Goal: Task Accomplishment & Management: Manage account settings

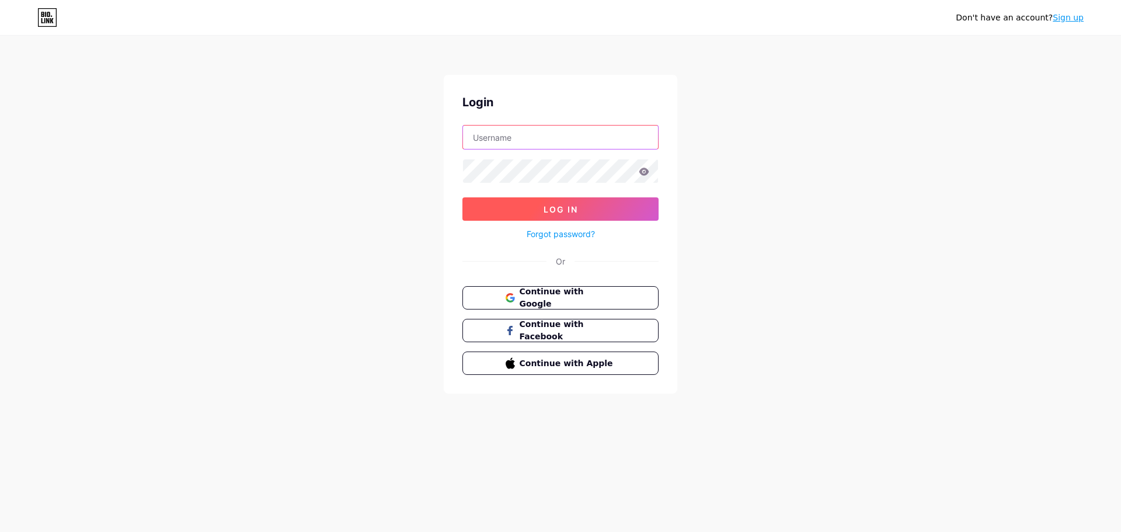
type input "[PERSON_NAME][EMAIL_ADDRESS][DOMAIN_NAME]"
click at [573, 208] on span "Log In" at bounding box center [560, 209] width 34 height 10
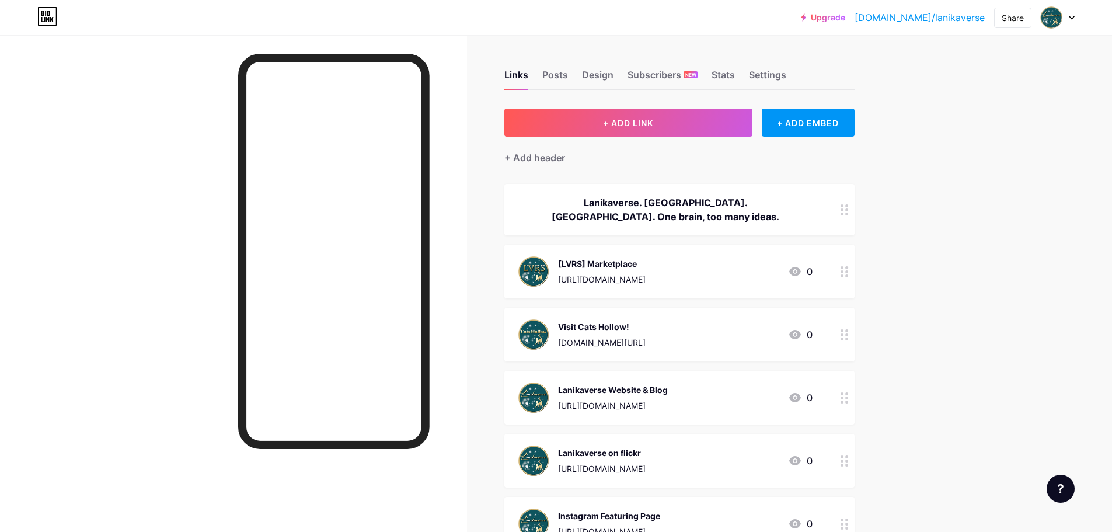
click at [646, 333] on div "Visit Cats Hollow! [DOMAIN_NAME][URL]" at bounding box center [602, 334] width 88 height 30
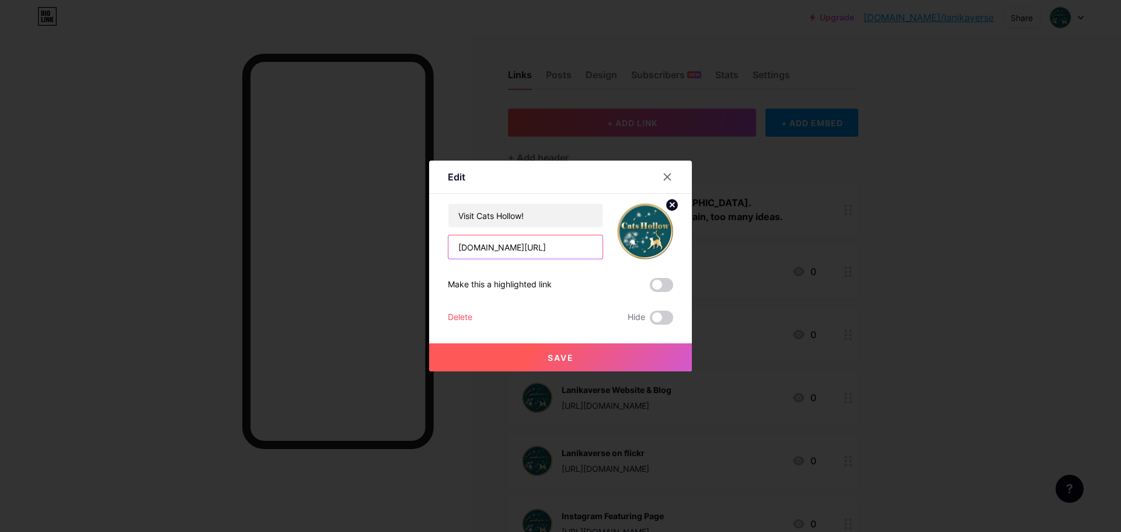
click at [543, 245] on input "[DOMAIN_NAME][URL]" at bounding box center [525, 246] width 154 height 23
paste input "[URL][DOMAIN_NAME]"
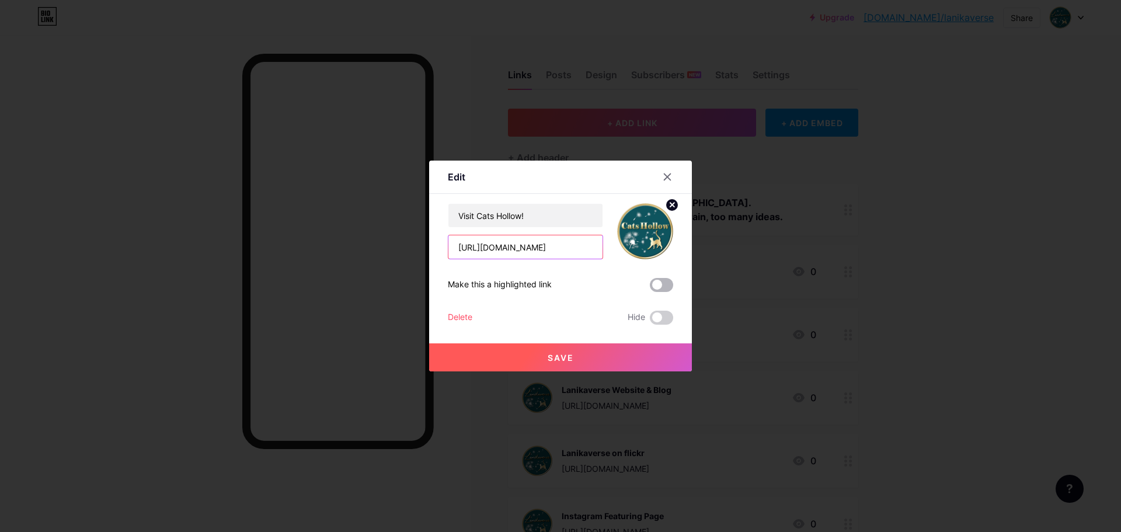
type input "[URL][DOMAIN_NAME]"
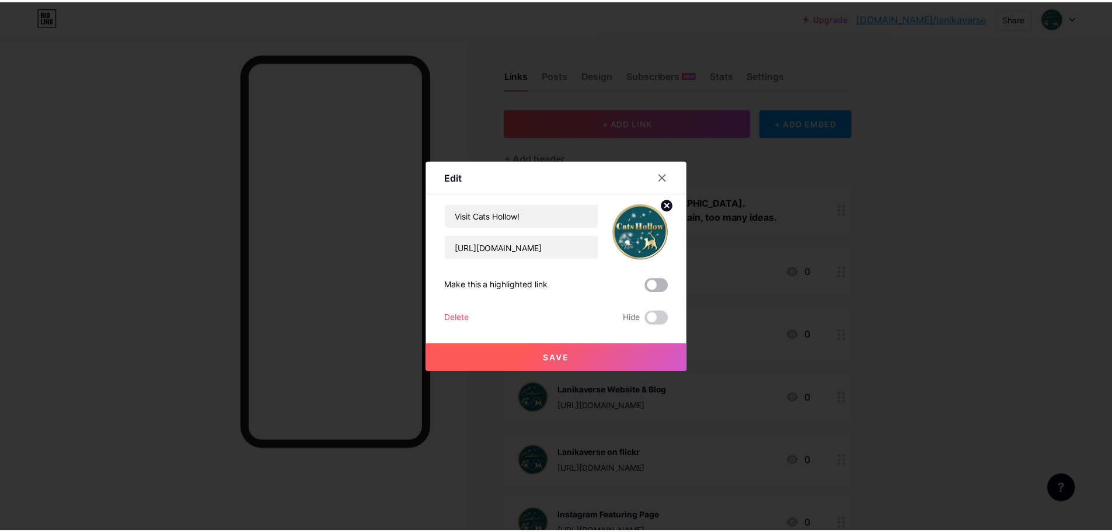
scroll to position [0, 0]
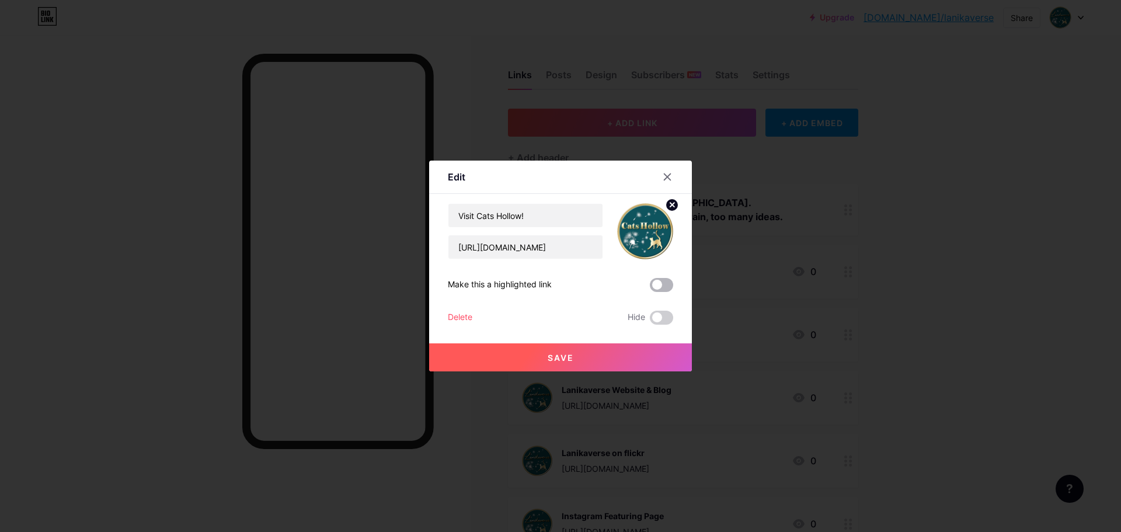
click at [657, 283] on span at bounding box center [661, 285] width 23 height 14
click at [650, 288] on input "checkbox" at bounding box center [650, 288] width 0 height 0
click at [555, 358] on span "Save" at bounding box center [561, 358] width 26 height 10
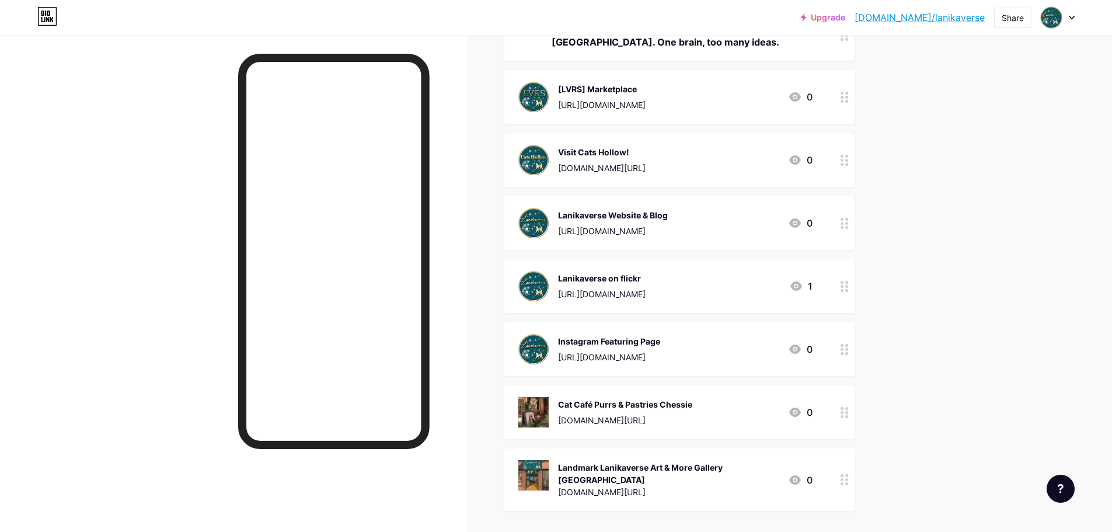
scroll to position [175, 0]
click at [673, 414] on div "[DOMAIN_NAME][URL]" at bounding box center [625, 419] width 134 height 12
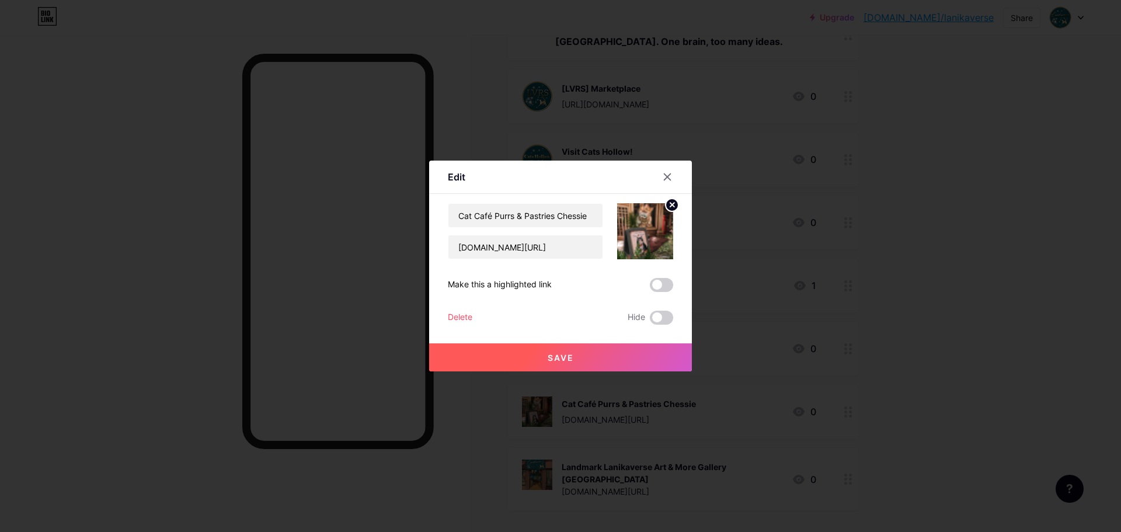
click at [464, 317] on div "Delete" at bounding box center [460, 318] width 25 height 14
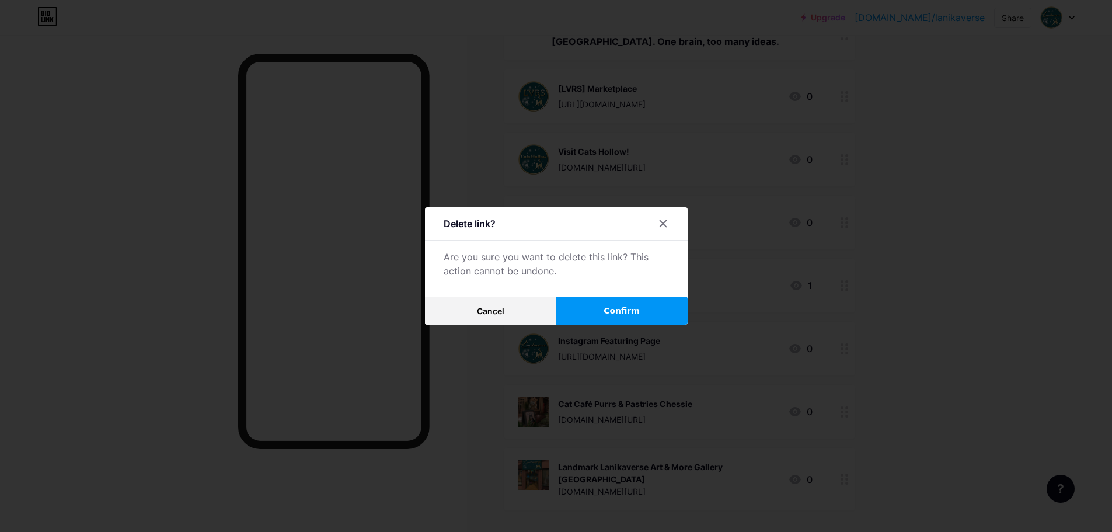
click at [619, 308] on span "Confirm" at bounding box center [622, 311] width 36 height 12
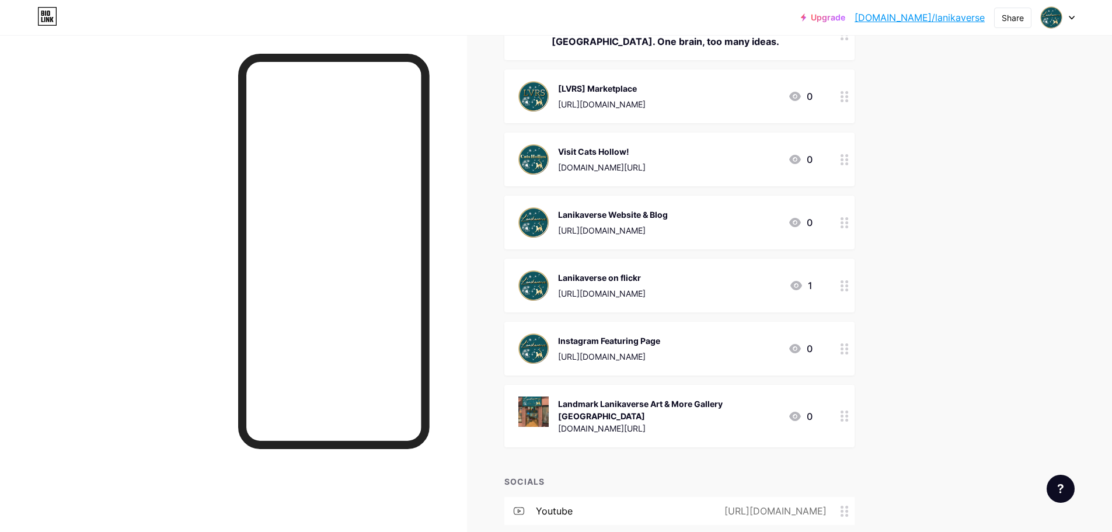
click at [720, 409] on div "Landmark Lanikaverse Art & More Gallery [GEOGRAPHIC_DATA]" at bounding box center [668, 410] width 221 height 25
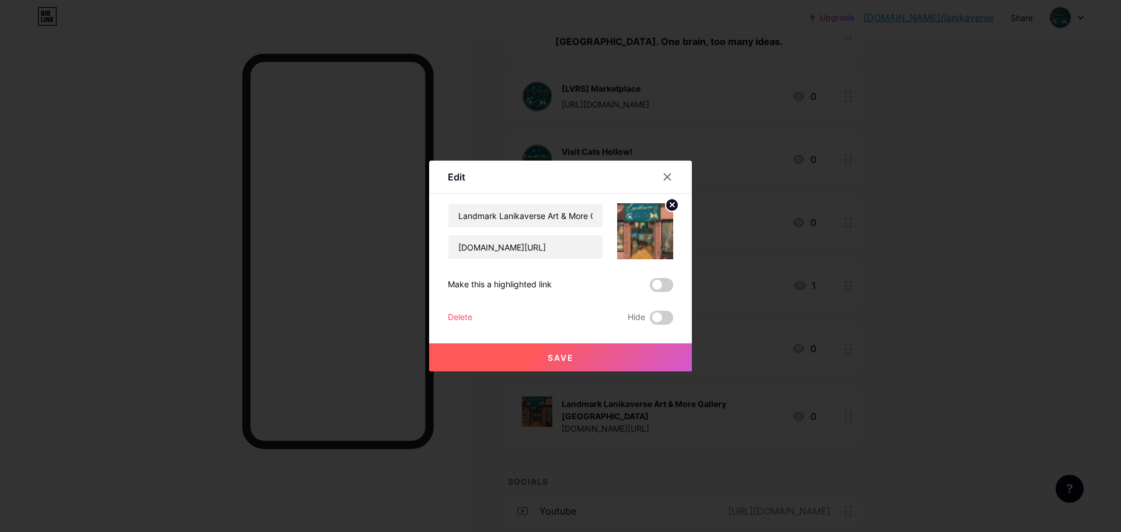
click at [455, 316] on div "Delete" at bounding box center [460, 318] width 25 height 14
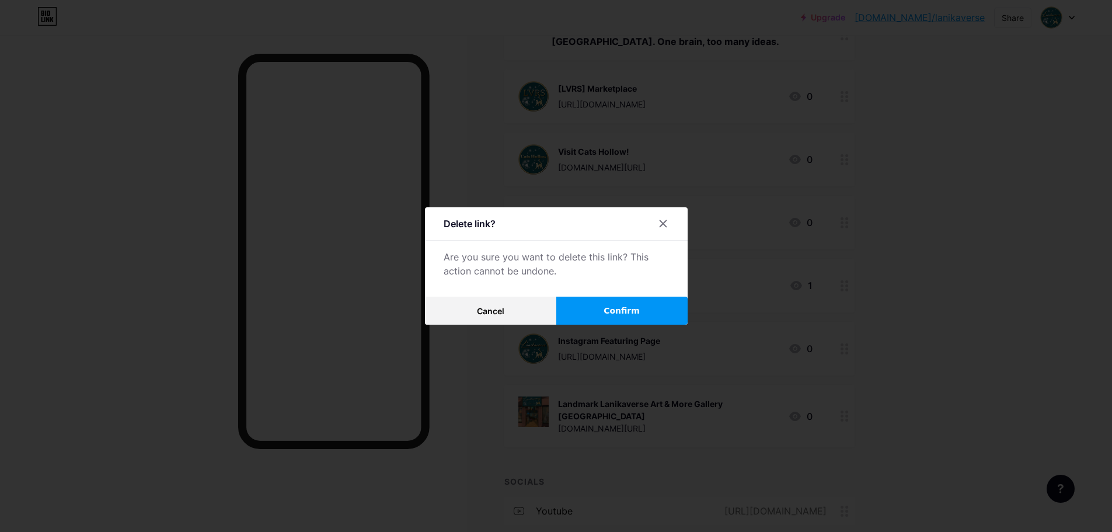
click at [607, 311] on span "Confirm" at bounding box center [622, 311] width 36 height 12
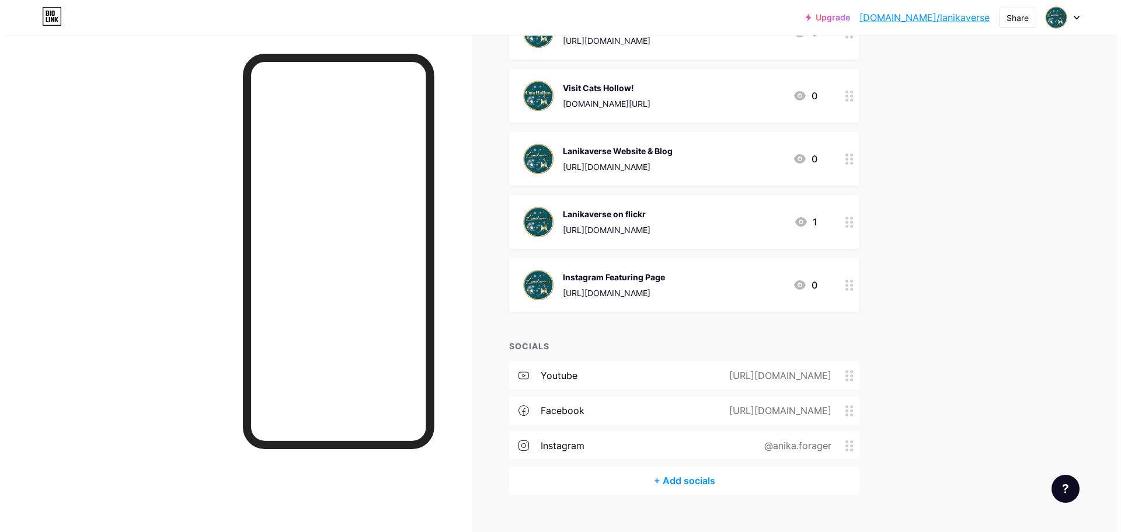
scroll to position [259, 0]
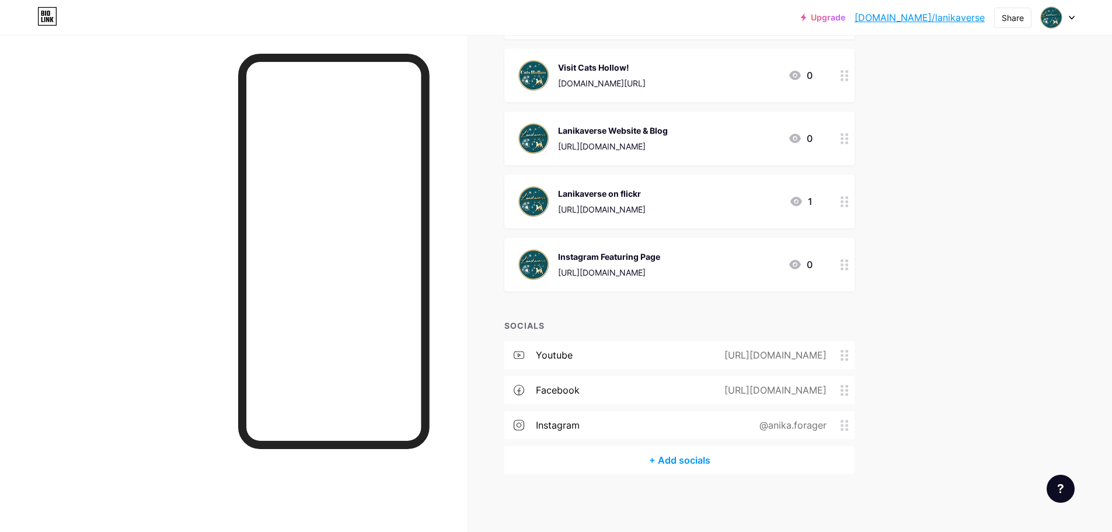
click at [678, 458] on div "+ Add socials" at bounding box center [679, 460] width 350 height 28
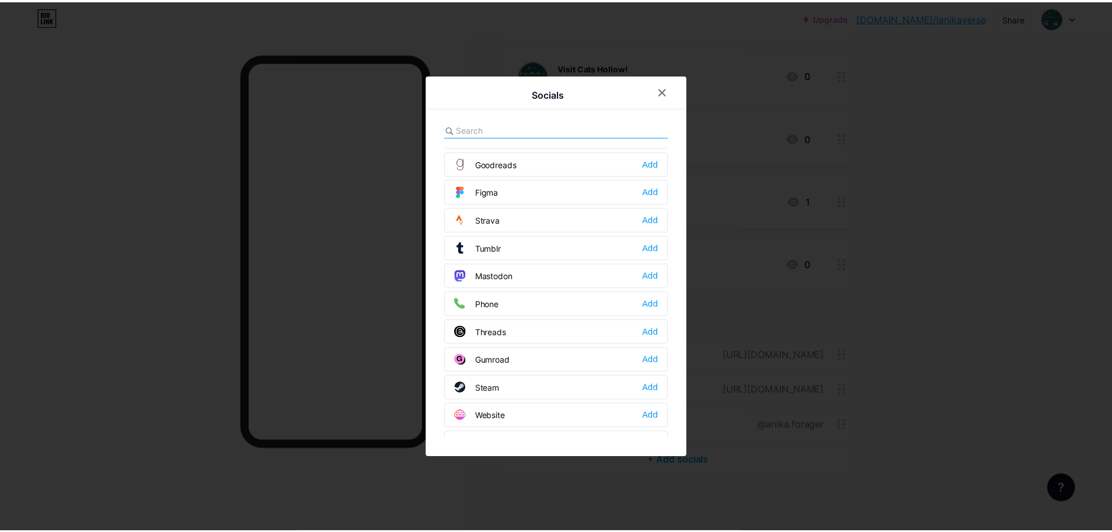
scroll to position [1053, 0]
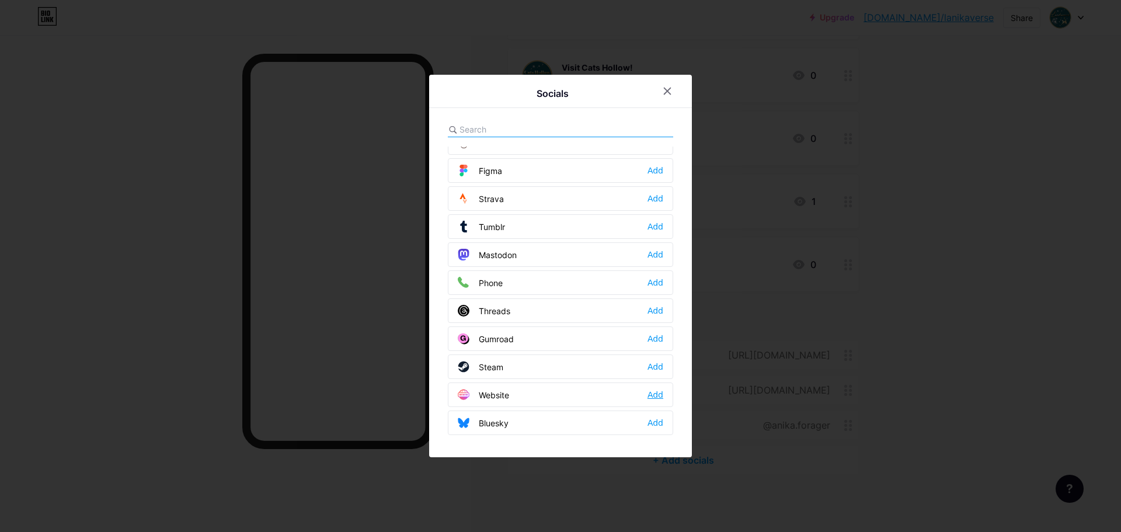
click at [650, 398] on div "Add" at bounding box center [655, 395] width 16 height 12
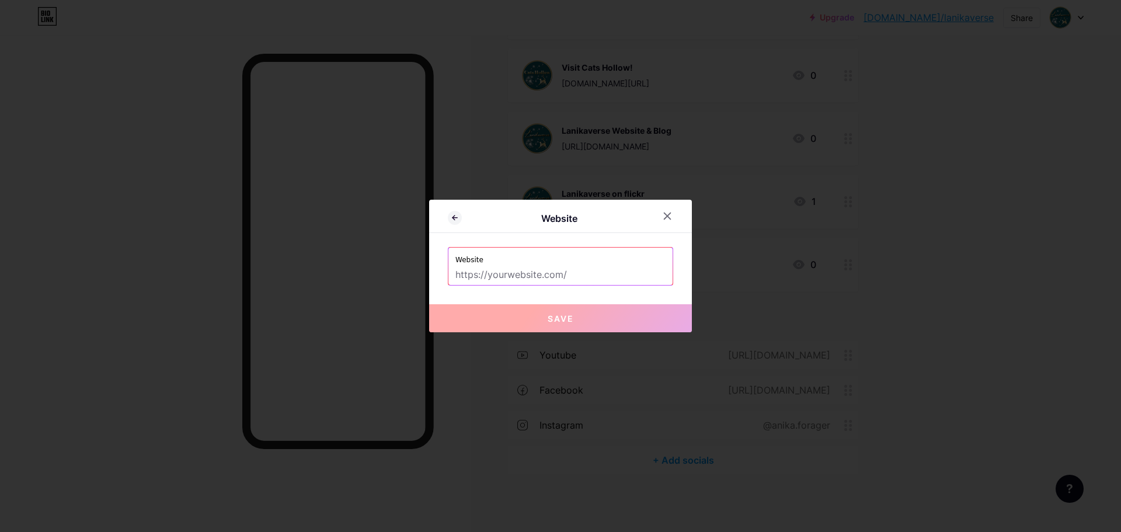
drag, startPoint x: 485, startPoint y: 276, endPoint x: 594, endPoint y: 278, distance: 109.2
click at [594, 278] on input "text" at bounding box center [560, 275] width 210 height 20
click at [519, 273] on input "text" at bounding box center [560, 275] width 210 height 20
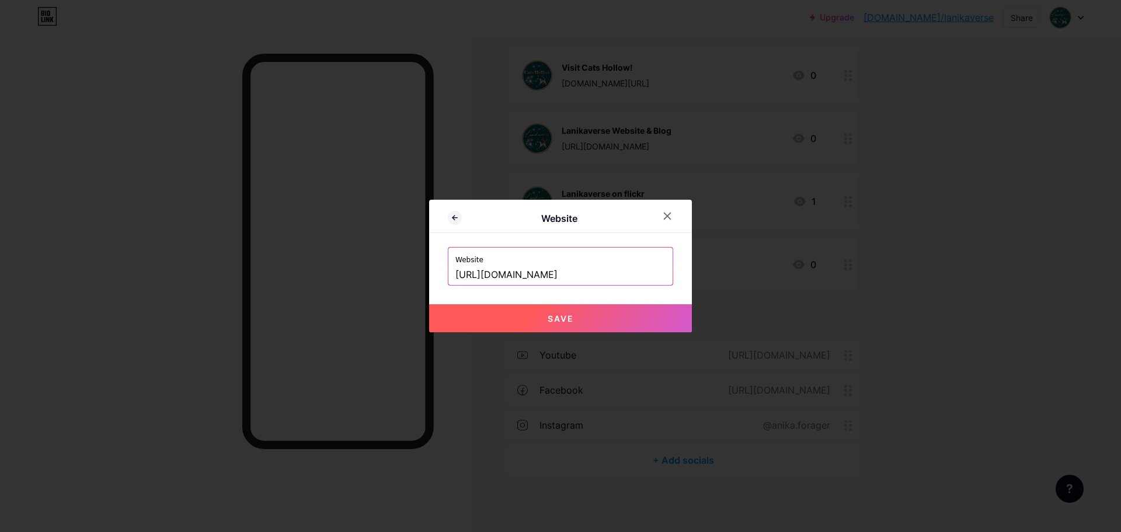
type input "[URL][DOMAIN_NAME]"
click at [567, 322] on span "Save" at bounding box center [561, 318] width 26 height 10
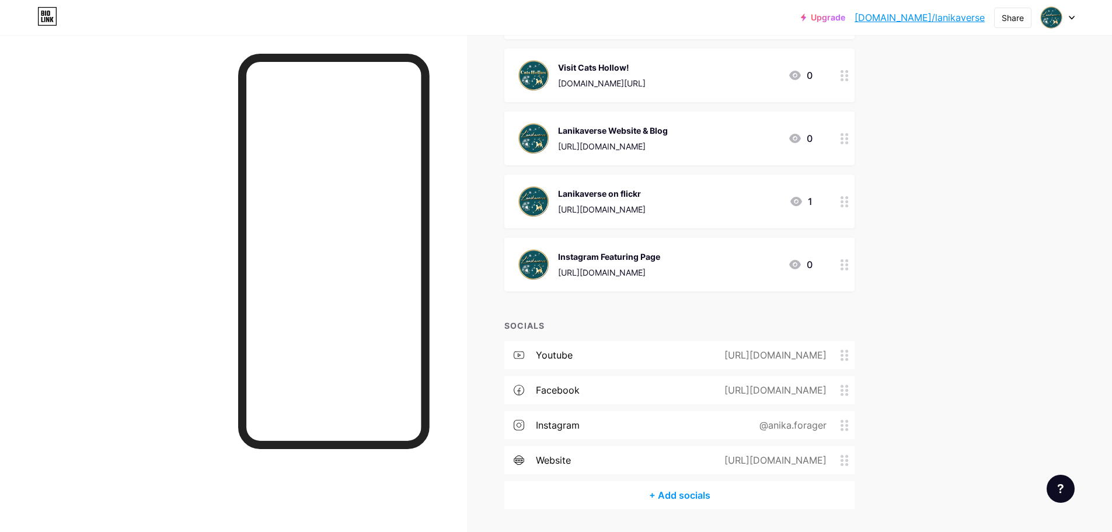
click at [701, 133] on div "Lanikaverse Website & Blog [URL][DOMAIN_NAME] 0" at bounding box center [665, 138] width 294 height 30
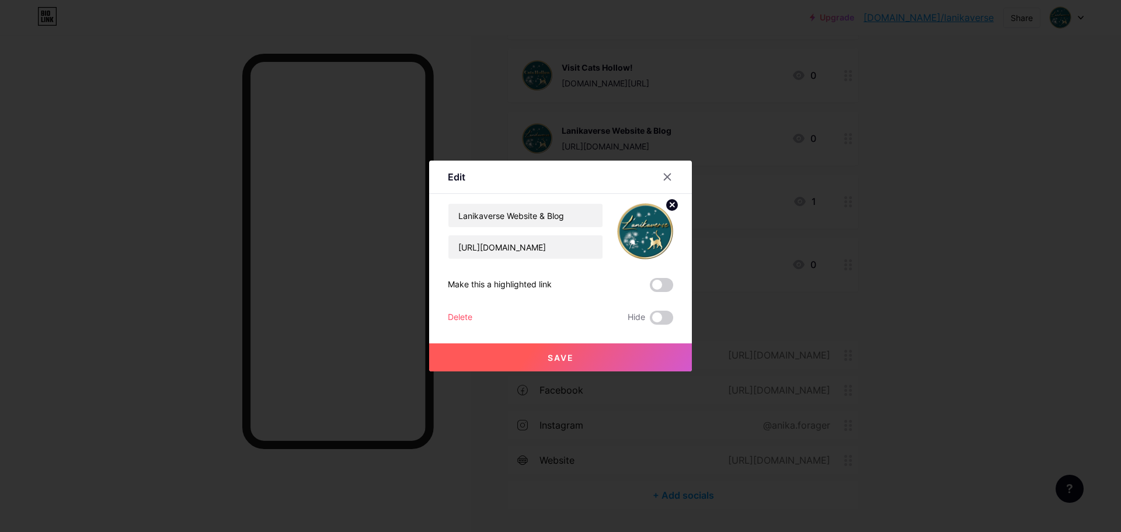
click at [454, 314] on div "Delete" at bounding box center [460, 318] width 25 height 14
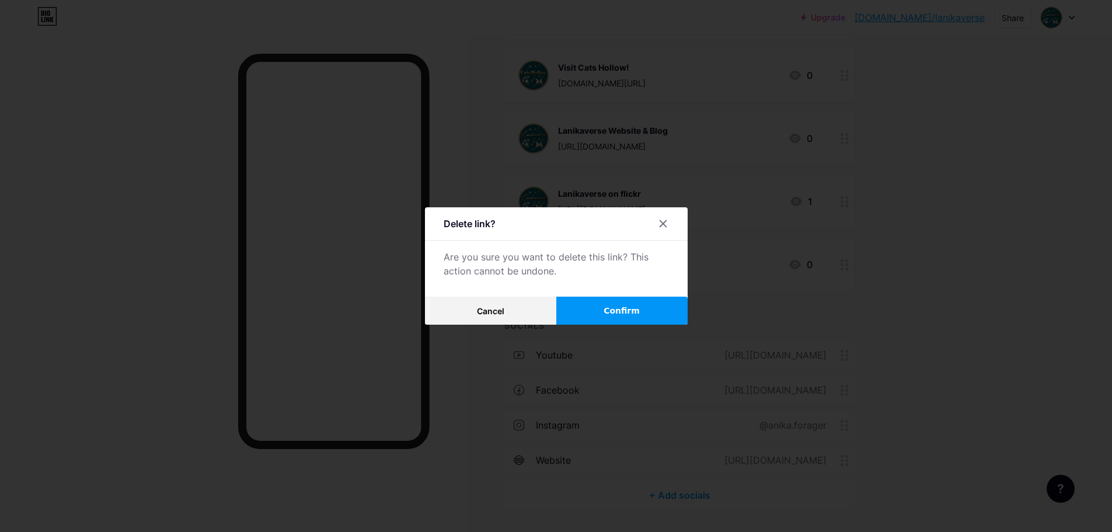
click at [615, 309] on span "Confirm" at bounding box center [622, 311] width 36 height 12
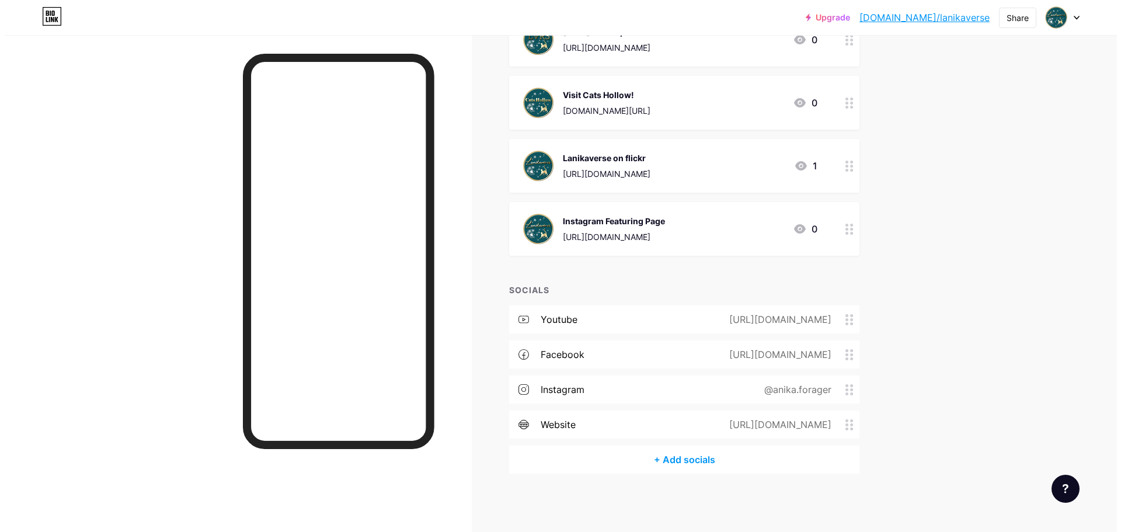
scroll to position [231, 0]
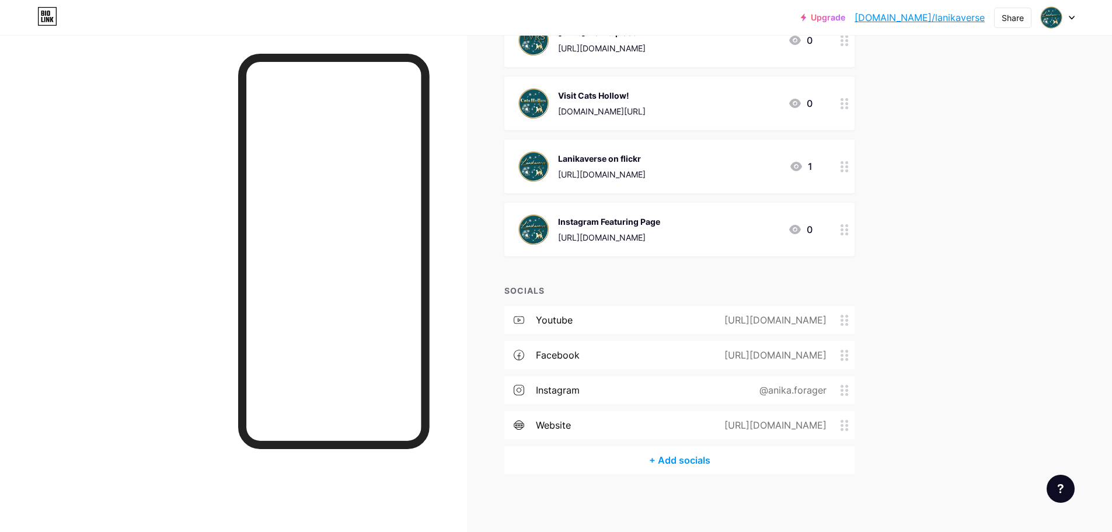
click at [646, 92] on div "Visit Cats Hollow!" at bounding box center [602, 95] width 88 height 12
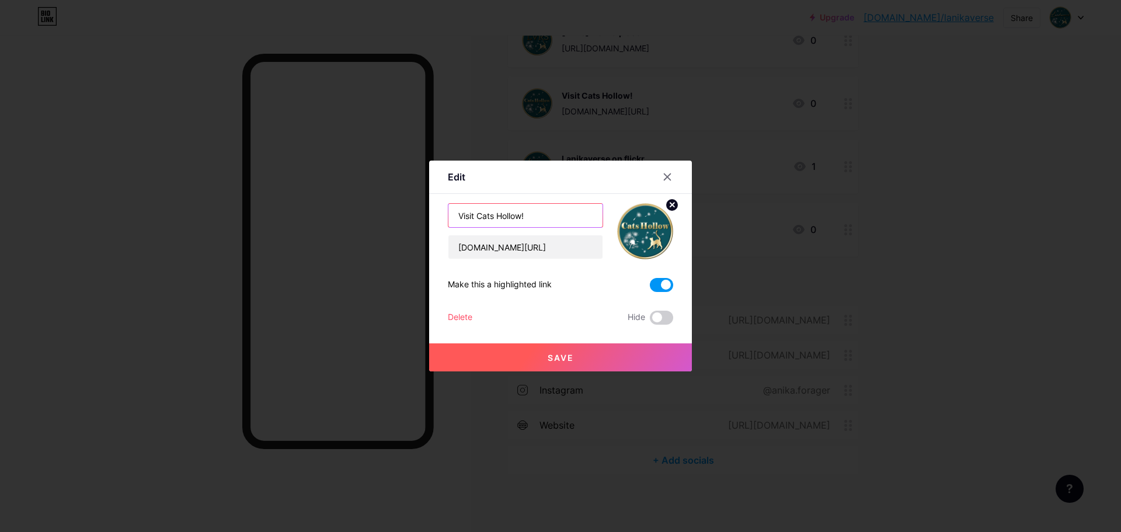
click at [520, 215] on input "Visit Cats Hollow!" at bounding box center [525, 215] width 154 height 23
type input "Visit Cats Hollow and [LVRS] Mainstore!"
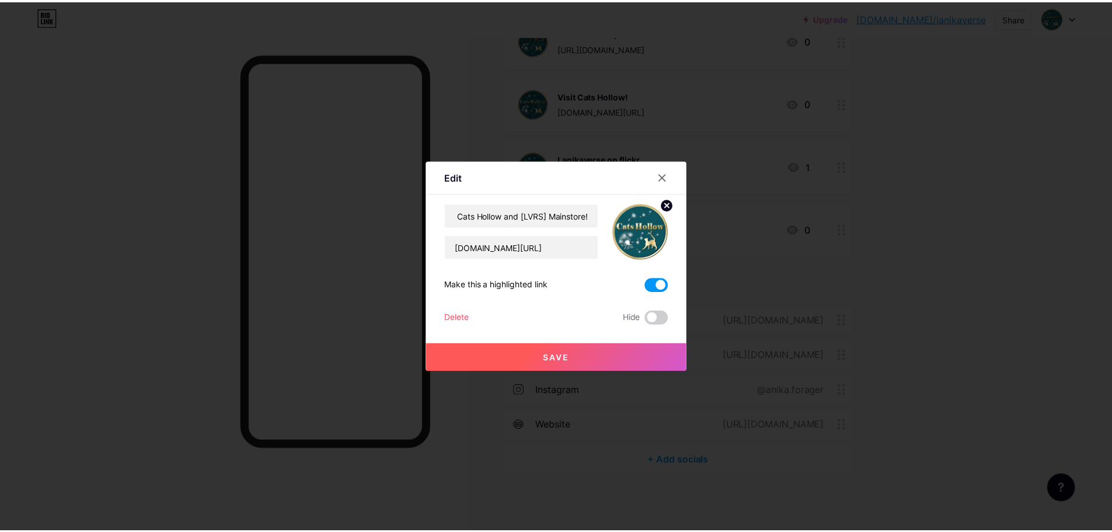
scroll to position [0, 0]
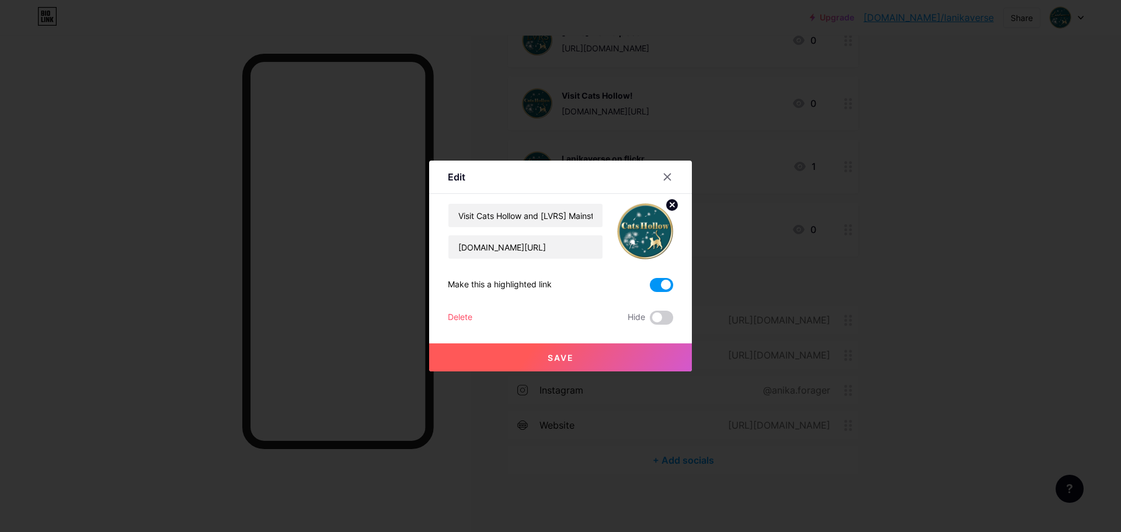
click at [549, 353] on span "Save" at bounding box center [561, 358] width 26 height 10
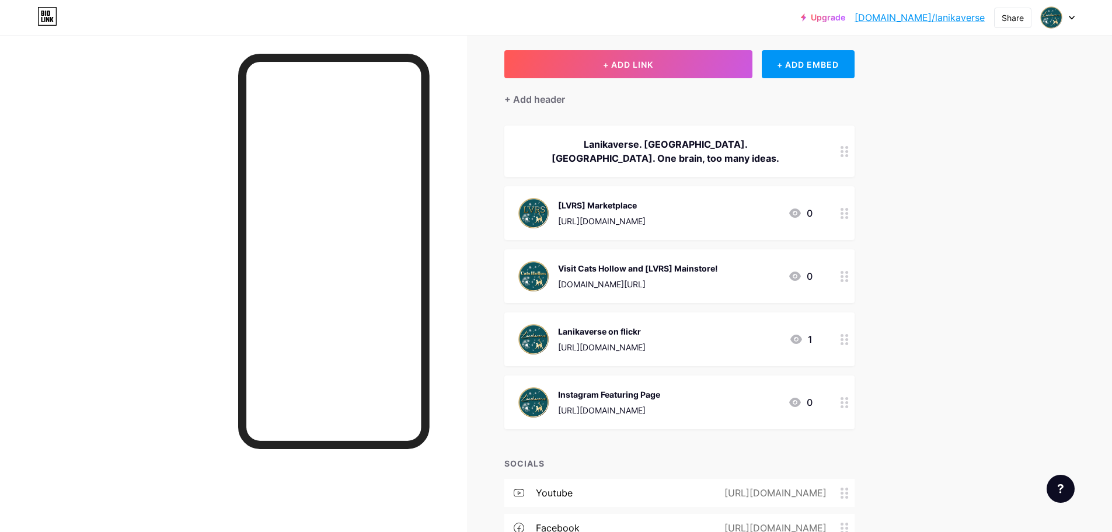
scroll to position [117, 0]
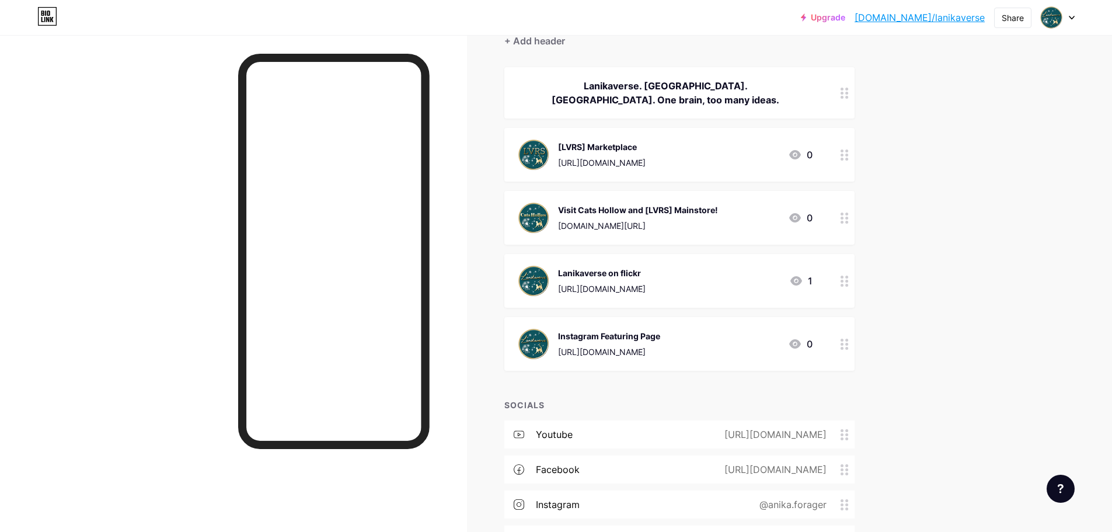
drag, startPoint x: 733, startPoint y: 223, endPoint x: 730, endPoint y: 130, distance: 92.9
click at [730, 130] on span "Lanikaverse. [GEOGRAPHIC_DATA]. [GEOGRAPHIC_DATA]. One brain, too many ideas. […" at bounding box center [679, 219] width 350 height 304
click at [1001, 250] on div "Upgrade [DOMAIN_NAME]/[PERSON_NAME]... [DOMAIN_NAME]/lanikaverse Share Switch a…" at bounding box center [556, 265] width 1112 height 764
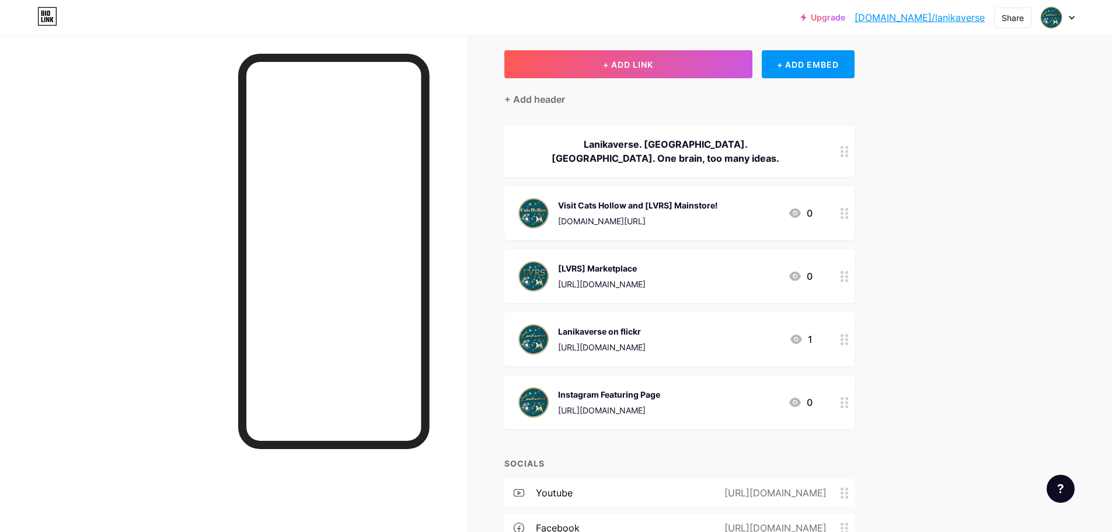
click at [847, 278] on icon at bounding box center [845, 276] width 8 height 11
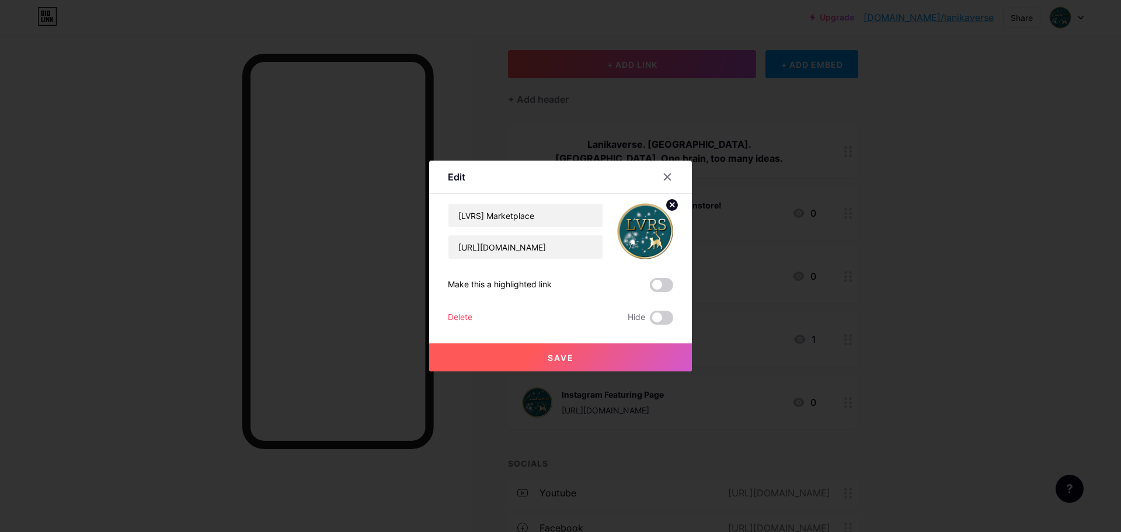
click at [454, 318] on div "Delete" at bounding box center [460, 318] width 25 height 14
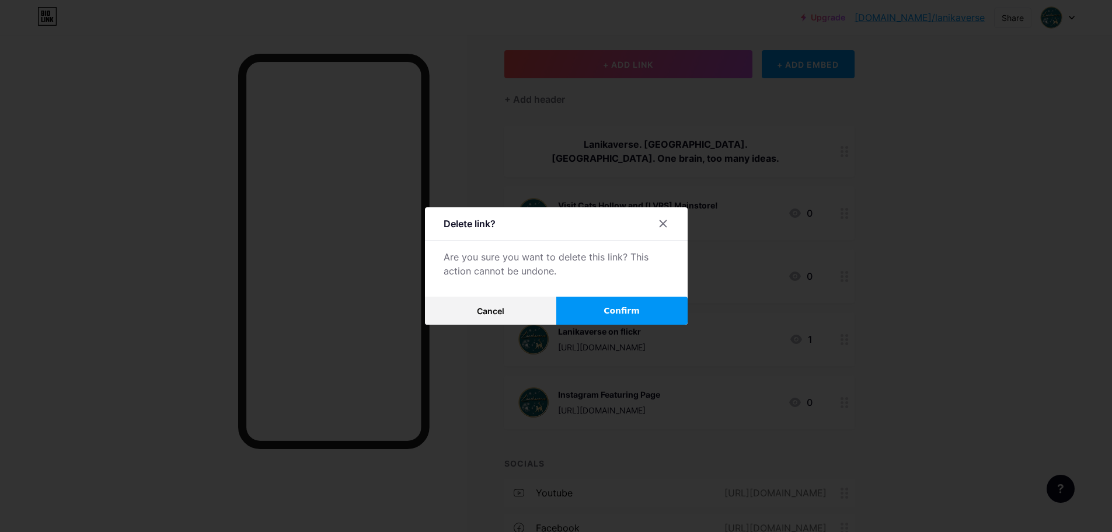
click at [606, 308] on span "Confirm" at bounding box center [622, 311] width 36 height 12
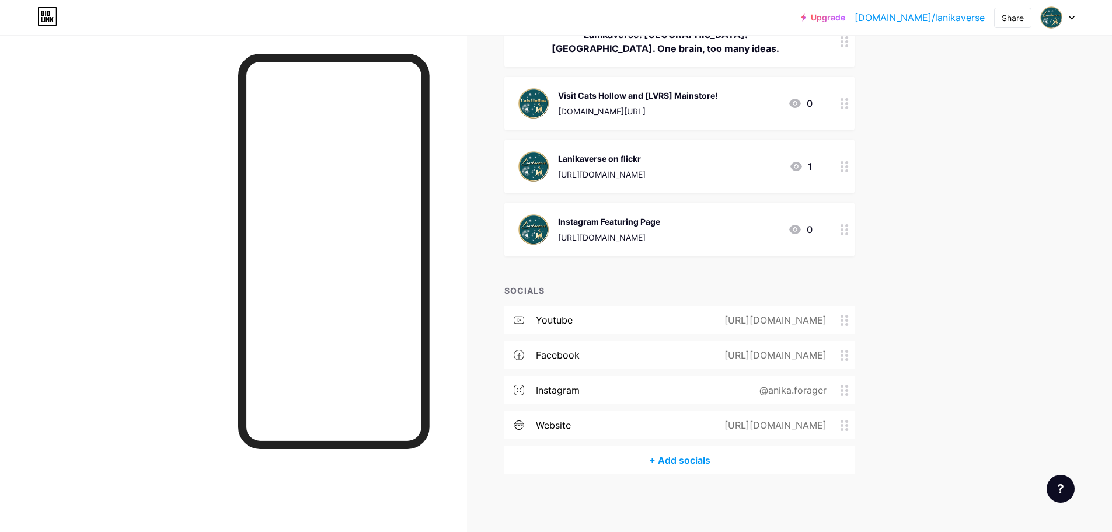
scroll to position [0, 0]
